Goal: Task Accomplishment & Management: Use online tool/utility

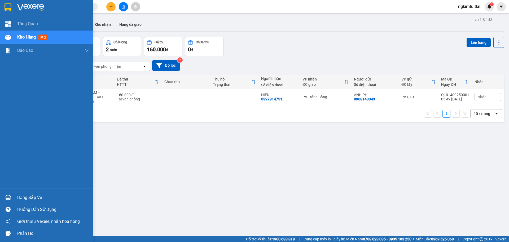
click at [25, 195] on div "Hàng sắp về" at bounding box center [53, 197] width 72 height 8
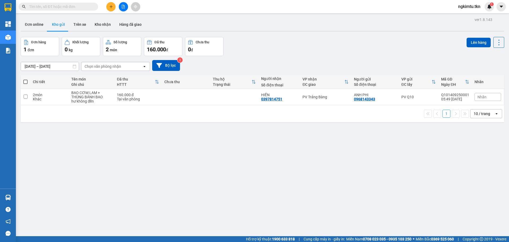
click at [157, 138] on section "Kết quả tìm kiếm ( 0 ) Bộ lọc No Data ngkimtu.tkn 1 Tổng Quan Kho hàng mới Báo …" at bounding box center [254, 121] width 509 height 242
click at [130, 105] on div "1 10 / trang open" at bounding box center [263, 113] width 484 height 17
click at [156, 96] on div "160.000 đ" at bounding box center [138, 95] width 42 height 4
checkbox input "true"
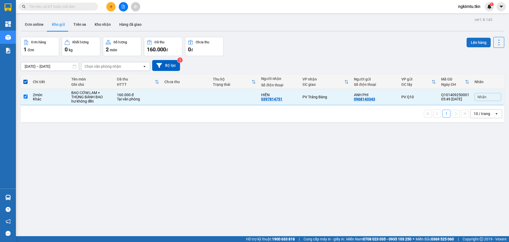
click at [467, 45] on button "Lên hàng" at bounding box center [479, 43] width 24 height 10
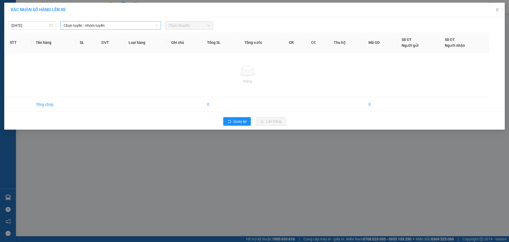
click at [104, 24] on span "Chọn tuyến - nhóm tuyến" at bounding box center [111, 25] width 94 height 8
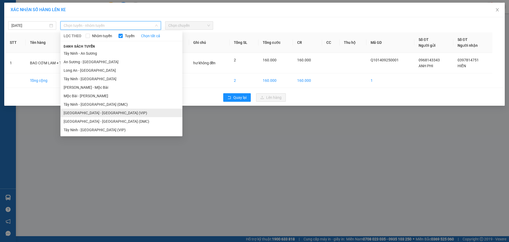
click at [89, 109] on li "Sài Gòn - Tây Ninh (VIP)" at bounding box center [121, 113] width 122 height 8
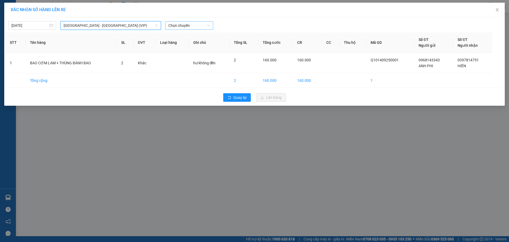
click at [198, 25] on span "Chọn chuyến" at bounding box center [189, 25] width 42 height 8
type input "509"
click at [183, 24] on span "Chọn chuyến" at bounding box center [189, 25] width 42 height 8
type input "50790"
click at [188, 37] on div "06:05 (TC) - 50H-507.90" at bounding box center [188, 36] width 41 height 6
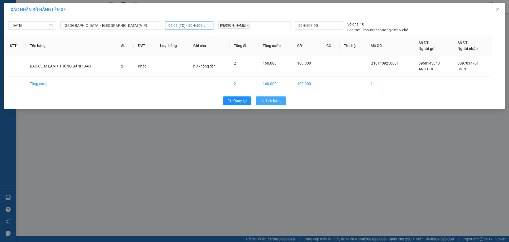
click at [277, 99] on span "Lên hàng" at bounding box center [273, 101] width 15 height 6
